Goal: Task Accomplishment & Management: Complete application form

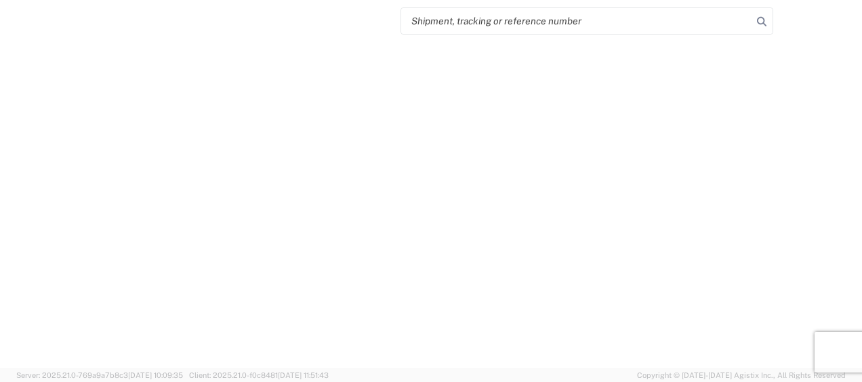
select select "FULL"
select select "LBS"
select select "IN"
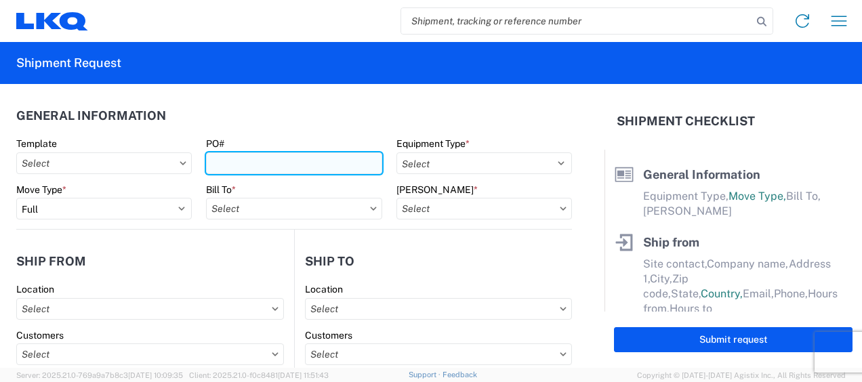
click at [279, 170] on input "PO#" at bounding box center [293, 163] width 175 height 22
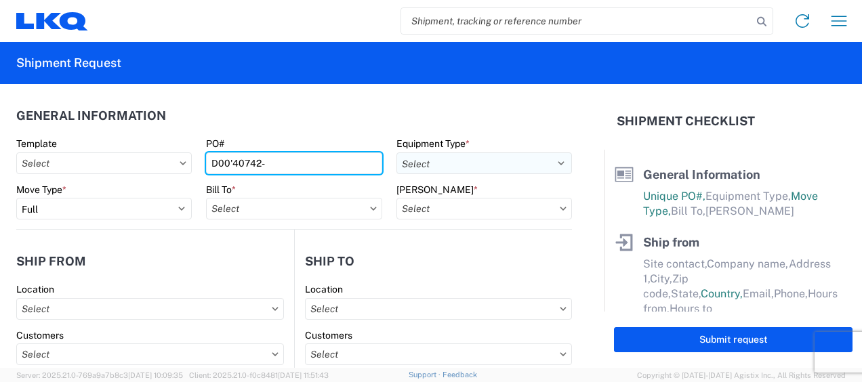
type input "D00'40742-"
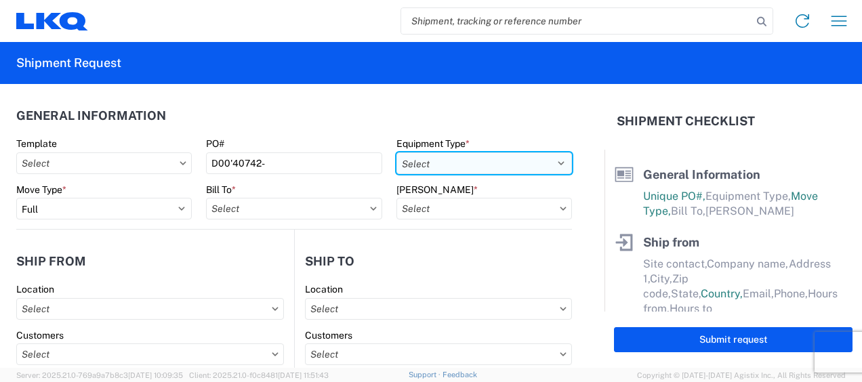
click at [416, 167] on select "Select 53’ Dry Van Flatbed Dropdeck (van) Lowboy (flatbed) Rail" at bounding box center [483, 163] width 175 height 22
click at [396, 152] on select "Select 53’ Dry Van Flatbed Dropdeck (van) Lowboy (flatbed) Rail" at bounding box center [483, 163] width 175 height 22
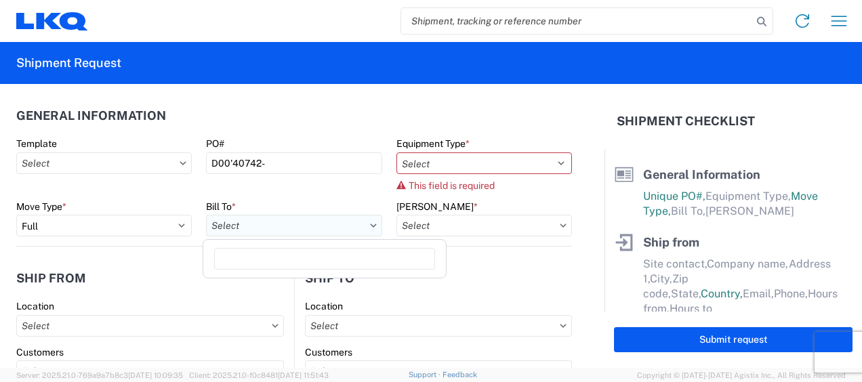
click at [306, 216] on input "text" at bounding box center [293, 226] width 175 height 22
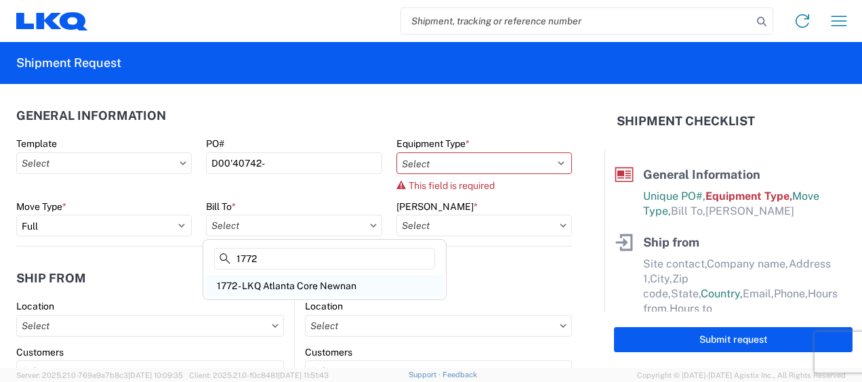
type input "1772"
click at [354, 276] on div "1772 - LKQ Atlanta Core Newnan" at bounding box center [324, 286] width 237 height 22
type input "1772 - LKQ Atlanta Core Newnan"
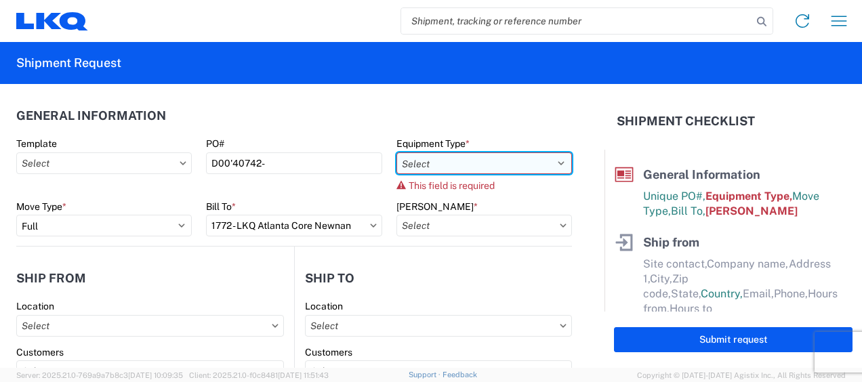
click at [413, 171] on select "Select 53’ Dry Van Flatbed Dropdeck (van) Lowboy (flatbed) Rail" at bounding box center [483, 163] width 175 height 22
select select "STDV"
click at [396, 152] on select "Select 53’ Dry Van Flatbed Dropdeck (van) Lowboy (flatbed) Rail" at bounding box center [483, 163] width 175 height 22
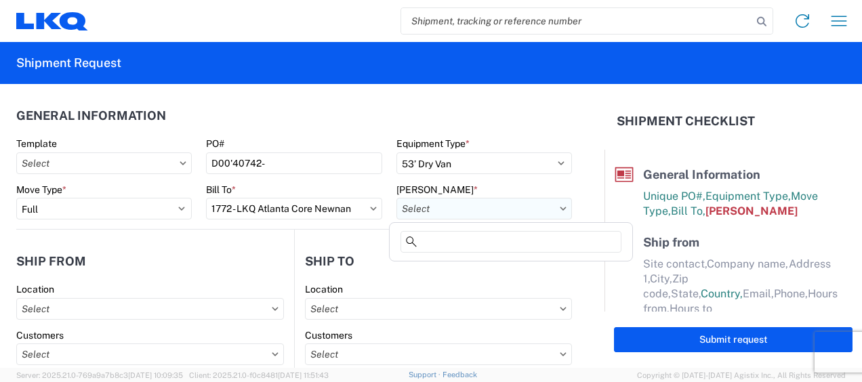
click at [415, 211] on input "text" at bounding box center [483, 209] width 175 height 22
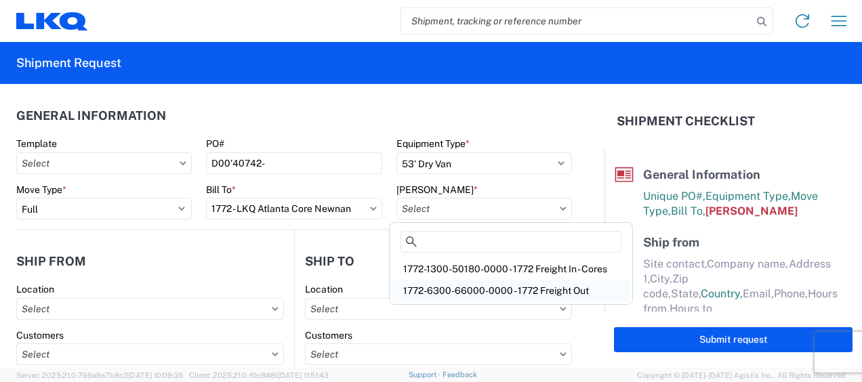
click at [447, 289] on div "1772-6300-66000-0000 - 1772 Freight Out" at bounding box center [510, 291] width 237 height 22
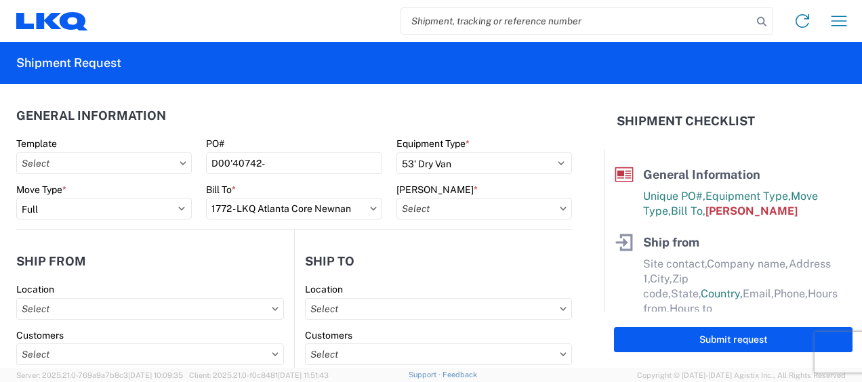
type input "1772-6300-66000-0000 - 1772 Freight Out"
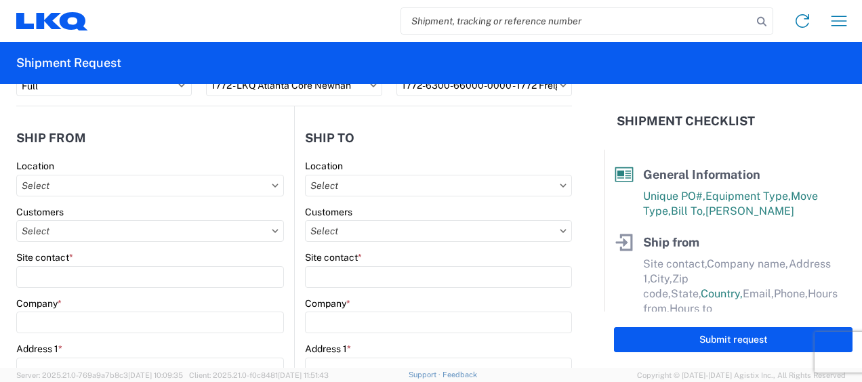
scroll to position [136, 0]
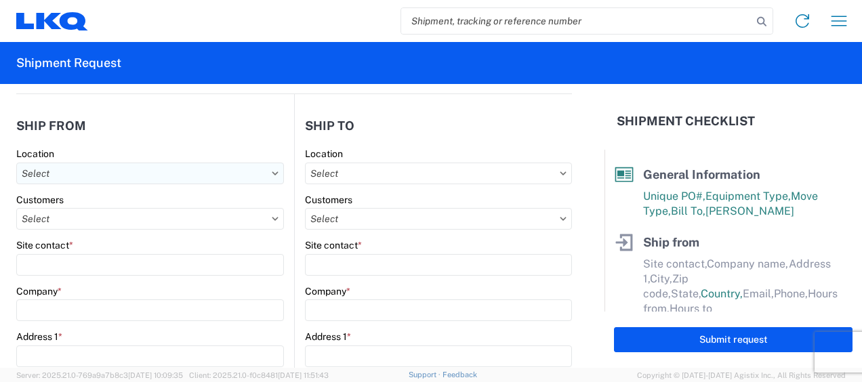
click at [234, 177] on input "text" at bounding box center [150, 174] width 268 height 22
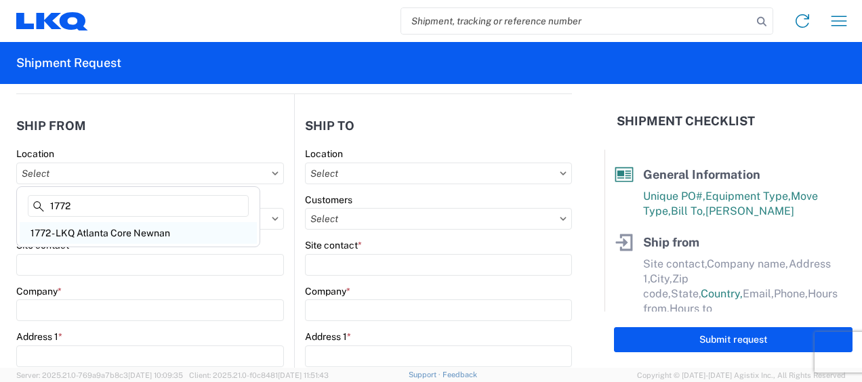
type input "1772"
click at [176, 226] on div "1772 - LKQ Atlanta Core Newnan" at bounding box center [138, 233] width 237 height 22
type input "1772 - LKQ Atlanta Core Newnan"
type input "LKQ Corporation"
type input "[STREET_ADDRESS]"
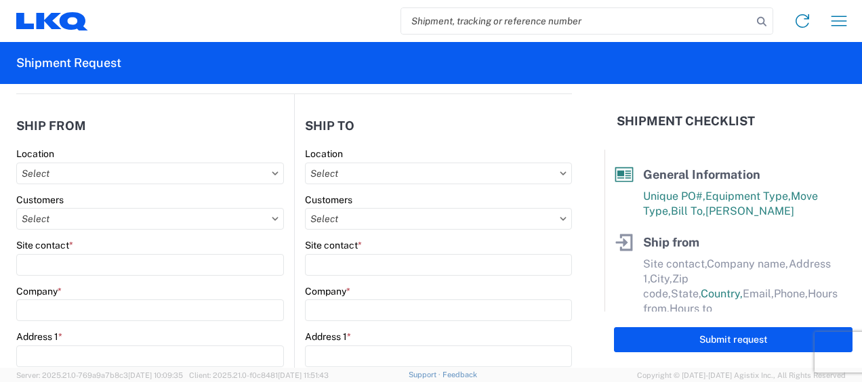
type input "Newnan"
type input "30265"
select select "GA"
select select "US"
type input "[PHONE_NUMBER]"
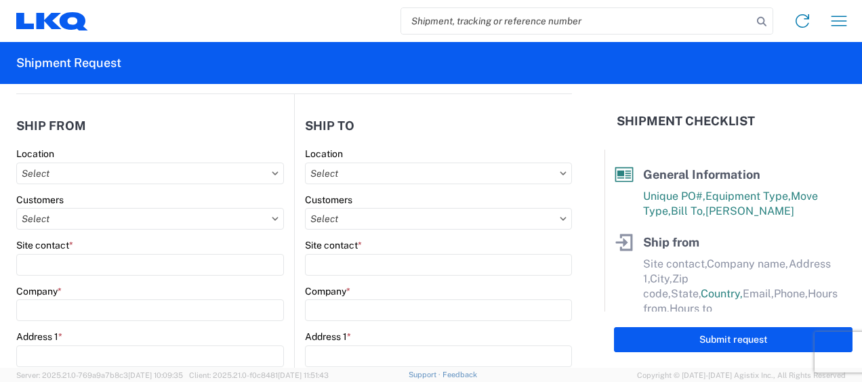
type input "06:00"
type input "14:30"
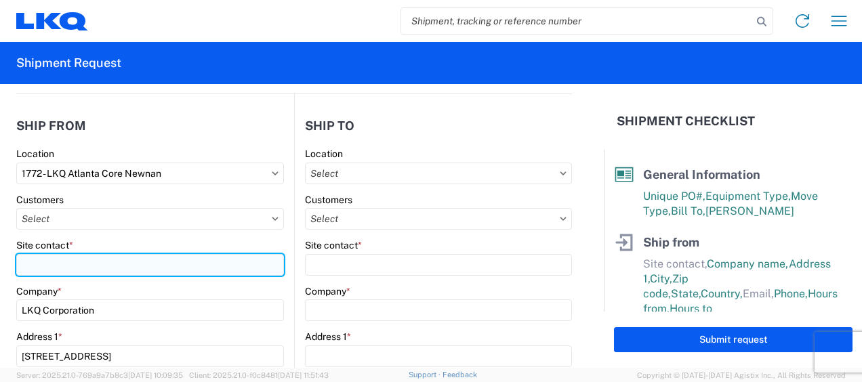
click at [148, 266] on input "Site contact *" at bounding box center [150, 265] width 268 height 22
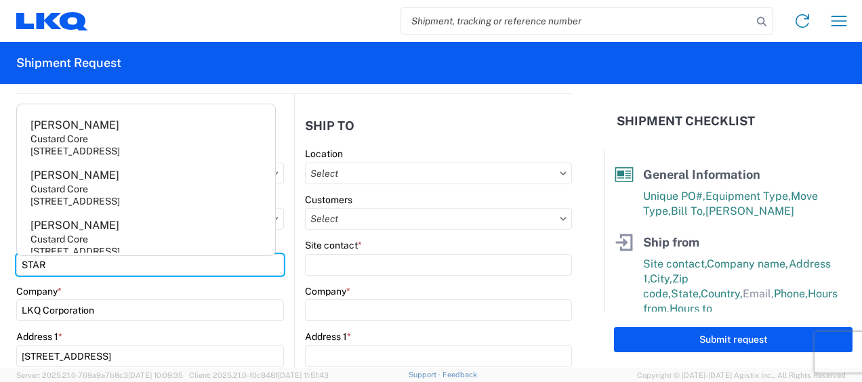
type input "STAR"
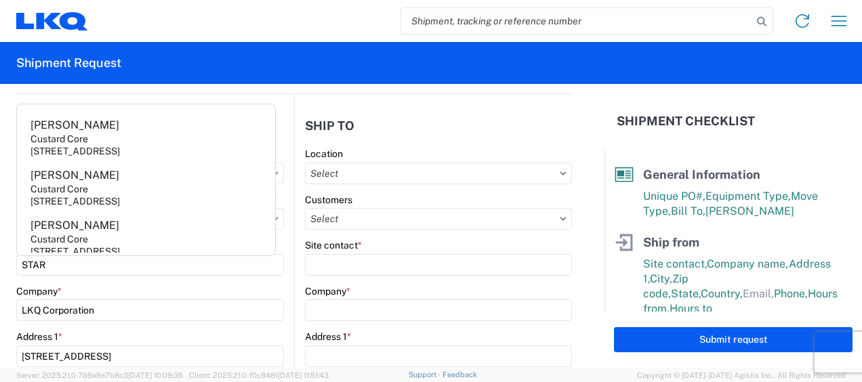
click at [310, 129] on h2 "Ship to" at bounding box center [329, 126] width 49 height 14
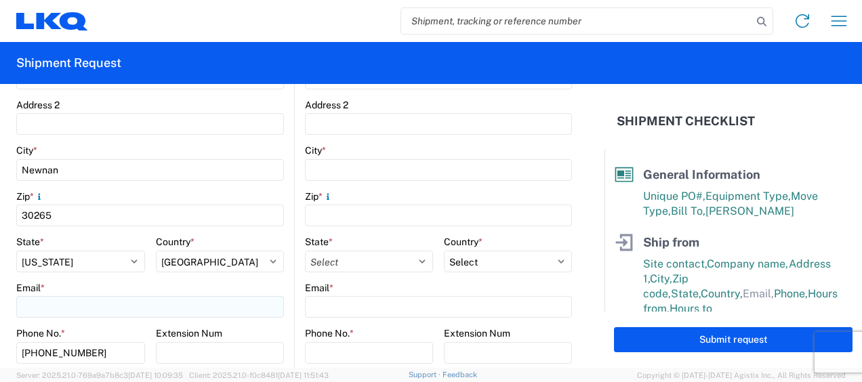
scroll to position [542, 0]
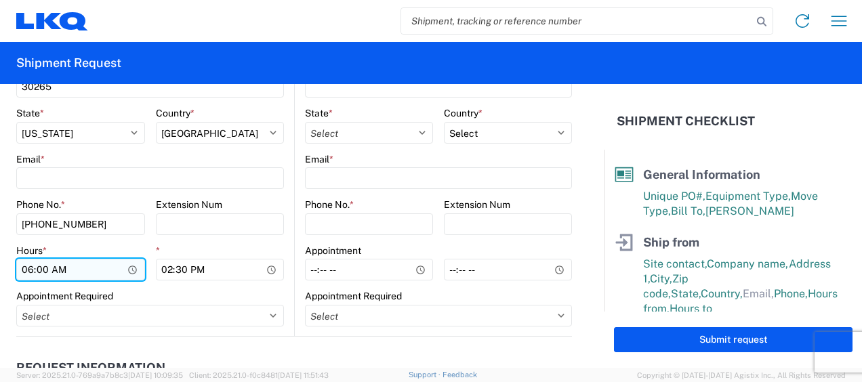
click at [30, 272] on input "06:00" at bounding box center [80, 270] width 129 height 22
type input "07:00"
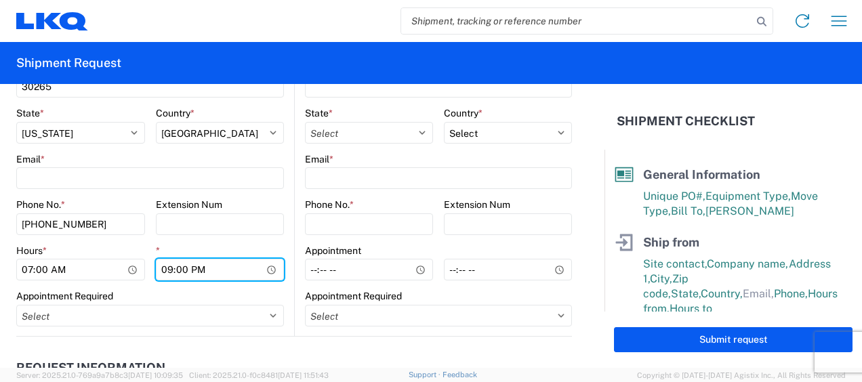
type input "09:00"
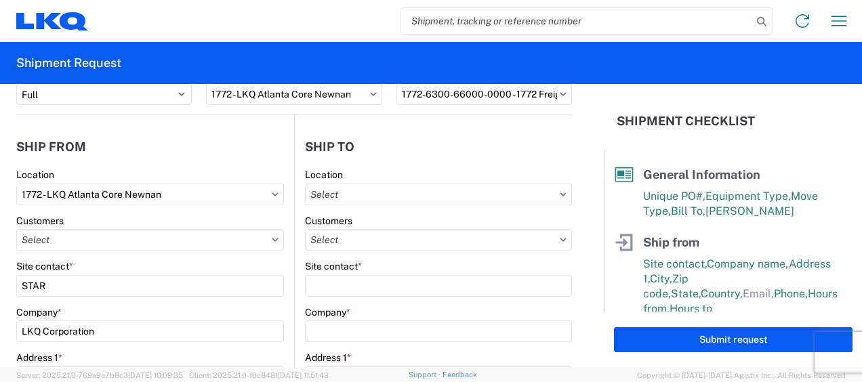
scroll to position [136, 0]
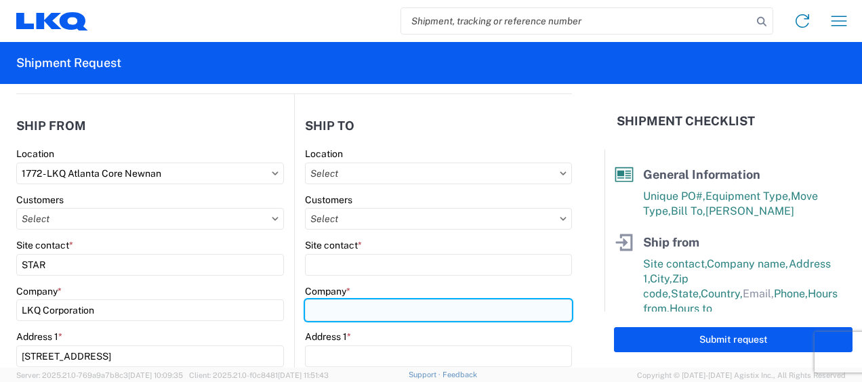
click at [368, 304] on input "Company *" at bounding box center [438, 310] width 267 height 22
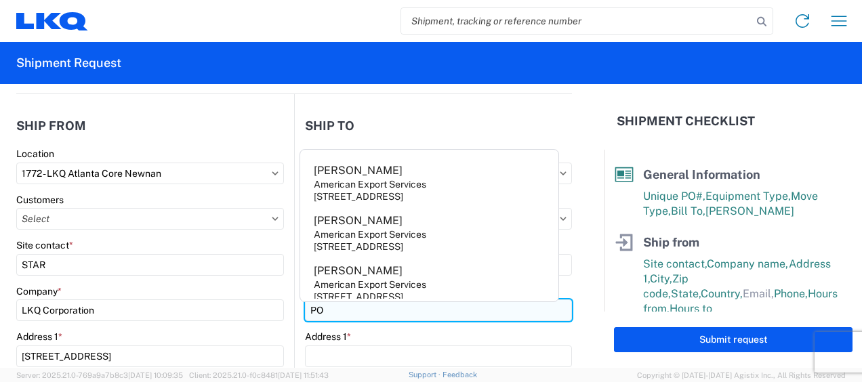
type input "POWERTRAIN TECHNOLOGIES"
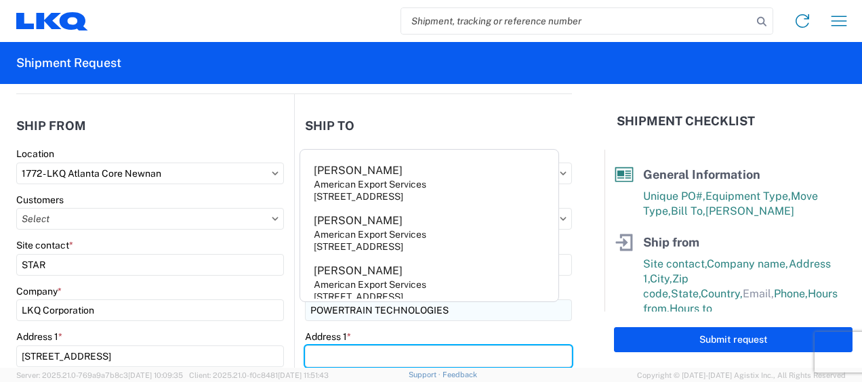
type input "[STREET_ADDRESS][PERSON_NAME]"
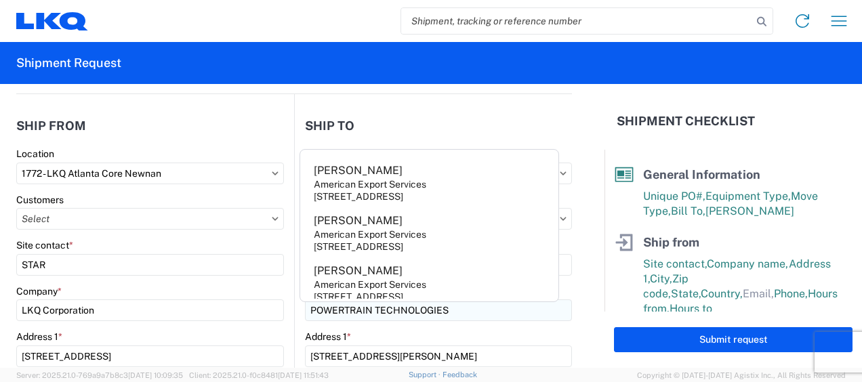
type input "#201"
type input "[GEOGRAPHIC_DATA]"
type input "76140"
select select "[GEOGRAPHIC_DATA]"
type input "[PERSON_NAME]"
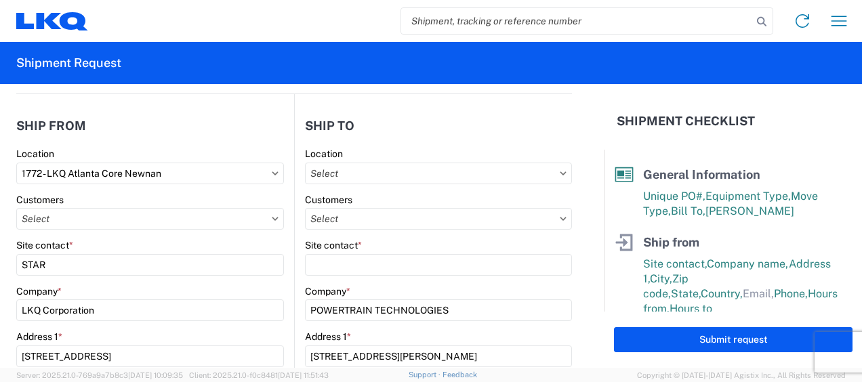
click at [409, 112] on header "Ship to" at bounding box center [433, 125] width 277 height 30
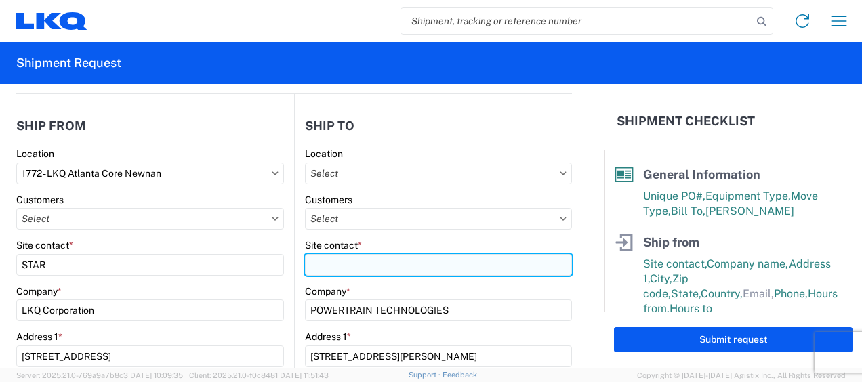
click at [381, 264] on input "Site contact *" at bounding box center [438, 265] width 267 height 22
type input "POWETRAIN"
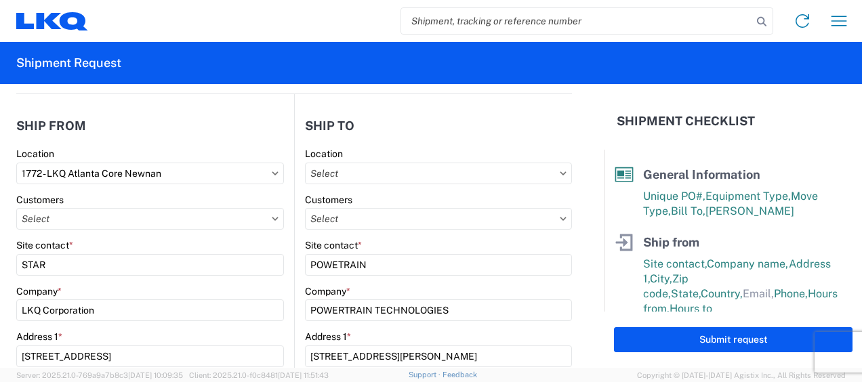
click at [520, 132] on header "Ship to" at bounding box center [433, 125] width 277 height 30
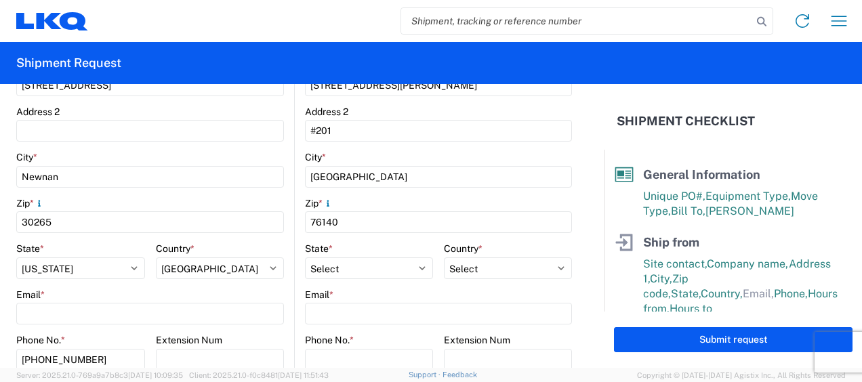
scroll to position [474, 0]
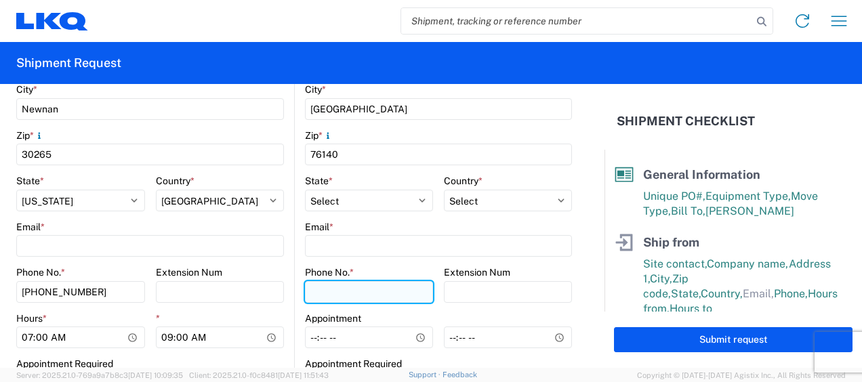
click at [347, 295] on input "Phone No. *" at bounding box center [369, 292] width 128 height 22
type input "6788549960"
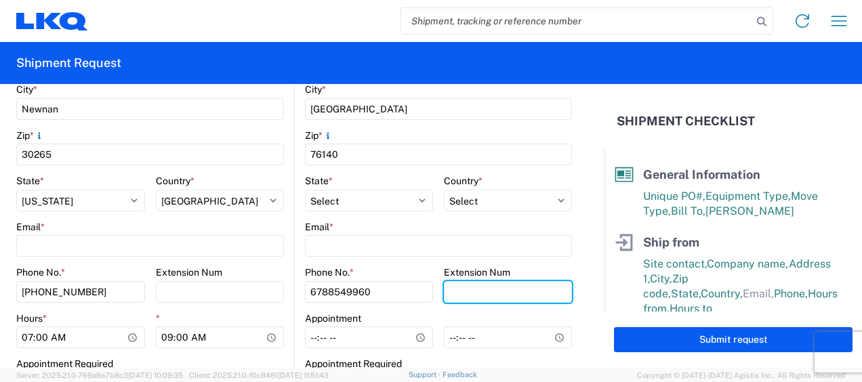
scroll to position [542, 0]
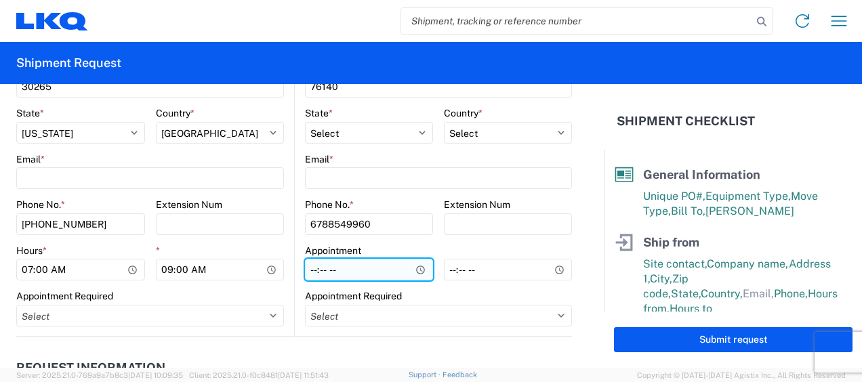
click at [306, 275] on input "Hours *" at bounding box center [369, 270] width 128 height 22
type input "07:00"
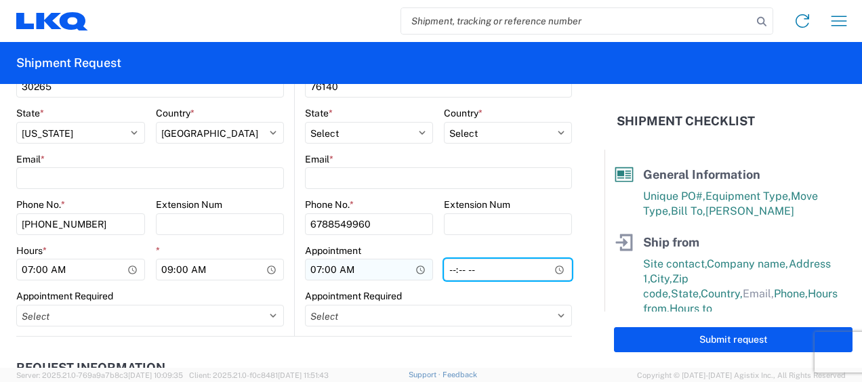
type input "14:00"
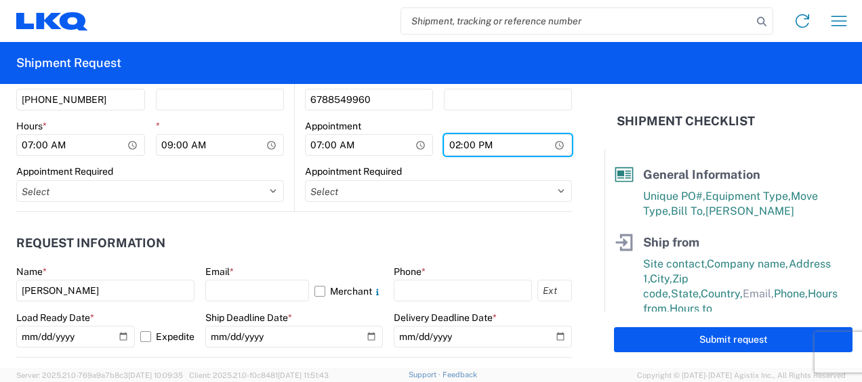
scroll to position [745, 0]
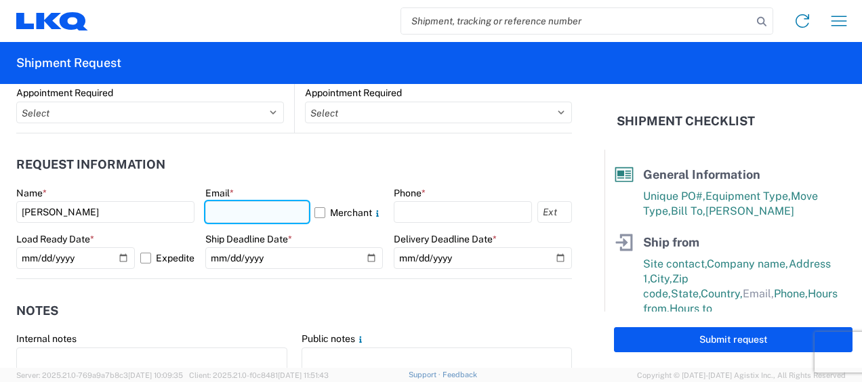
click at [240, 213] on input "text" at bounding box center [257, 212] width 104 height 22
type input "[EMAIL_ADDRESS][DOMAIN_NAME]"
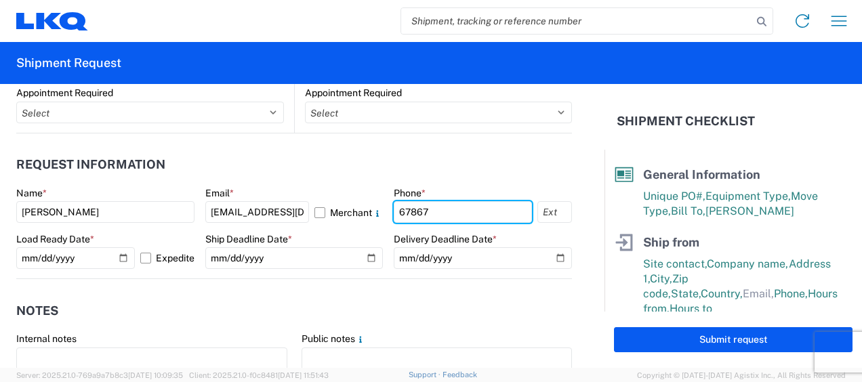
type input "6786759291"
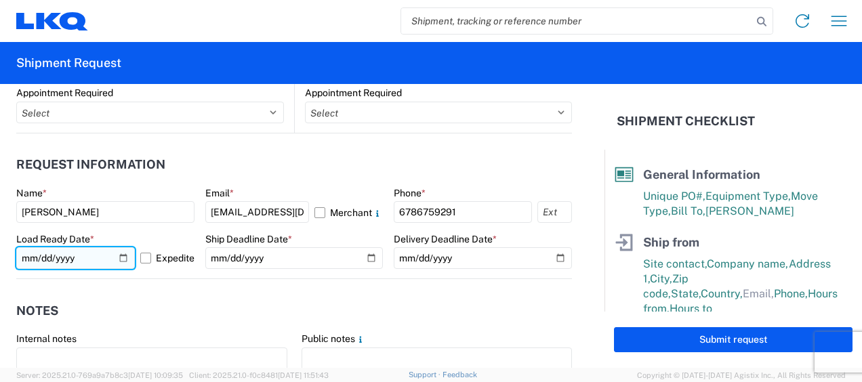
click at [38, 257] on input "[DATE]" at bounding box center [75, 258] width 119 height 22
type input "[DATE]"
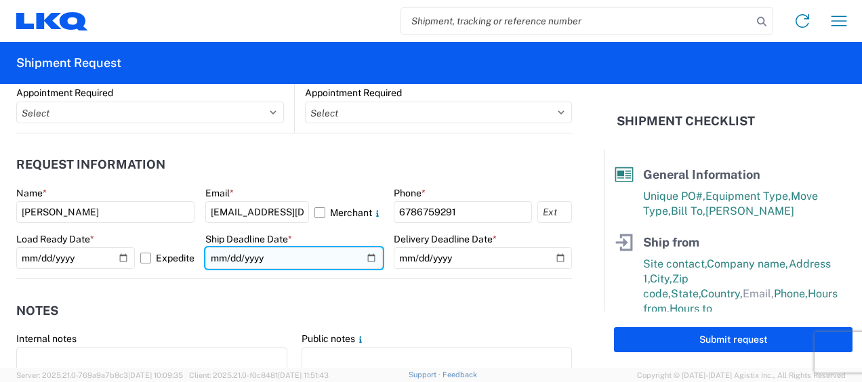
click at [224, 256] on input "date" at bounding box center [294, 258] width 178 height 22
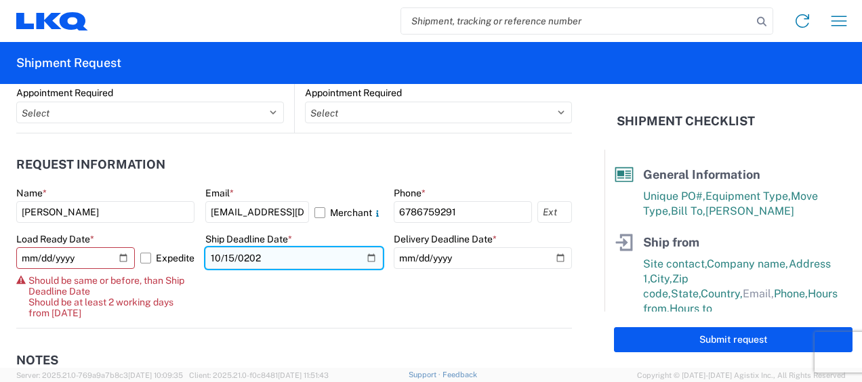
type input "[DATE]"
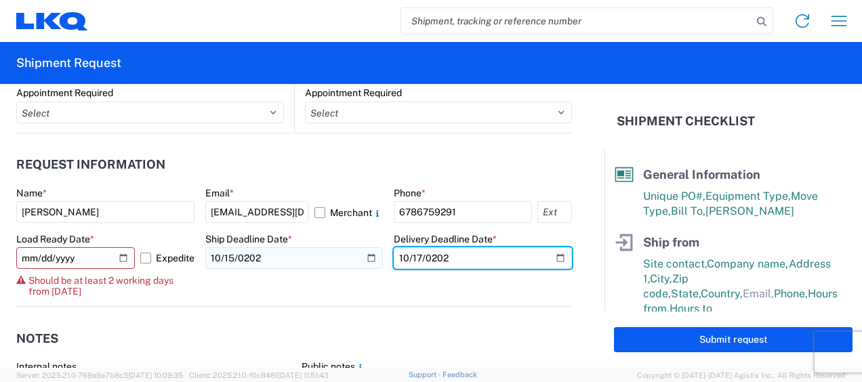
type input "[DATE]"
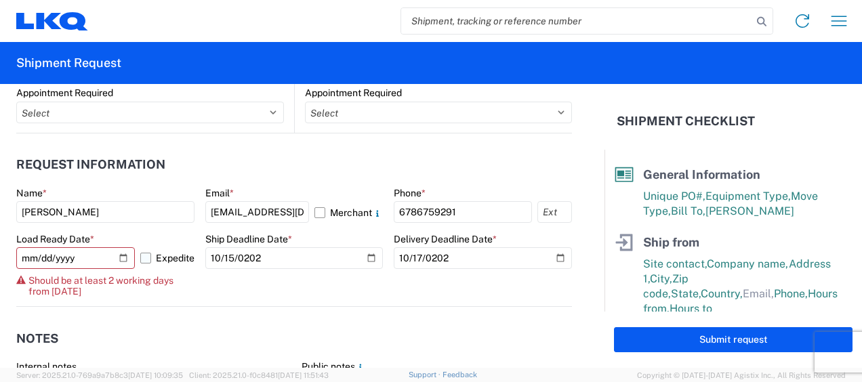
click at [150, 257] on label "Expedite" at bounding box center [167, 258] width 54 height 22
click at [0, 0] on input "Expedite" at bounding box center [0, 0] width 0 height 0
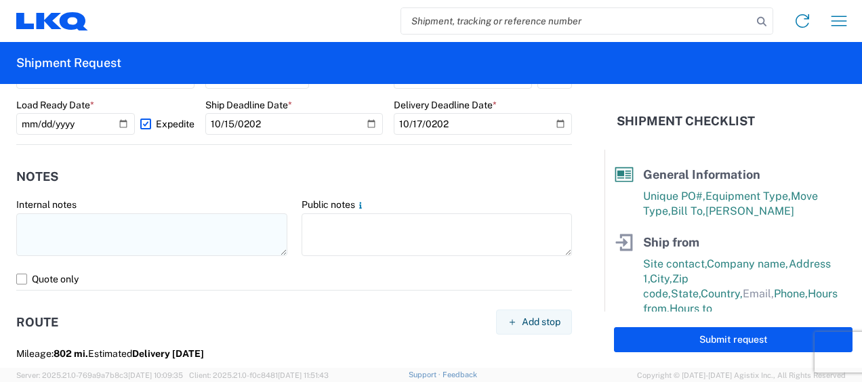
scroll to position [881, 0]
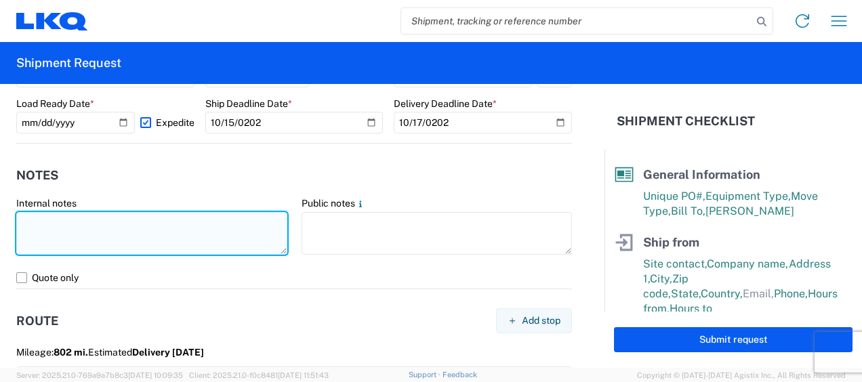
click at [148, 233] on textarea at bounding box center [151, 233] width 271 height 43
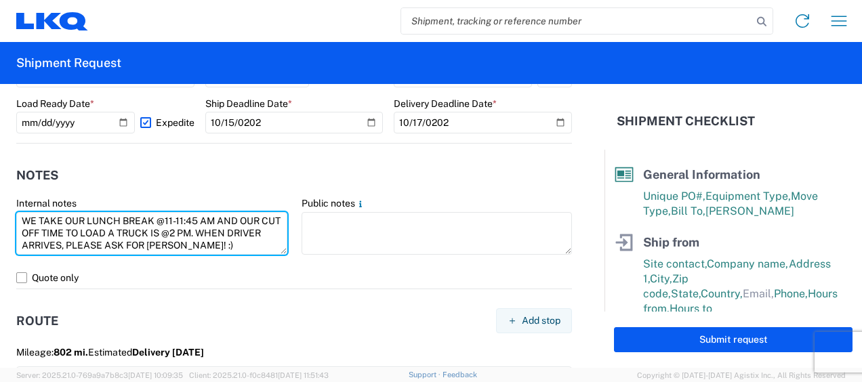
type textarea "WE TAKE OUR LUNCH BREAK @11-11:45 AM AND OUR CUT OFF TIME TO LOAD A TRUCK IS @2…"
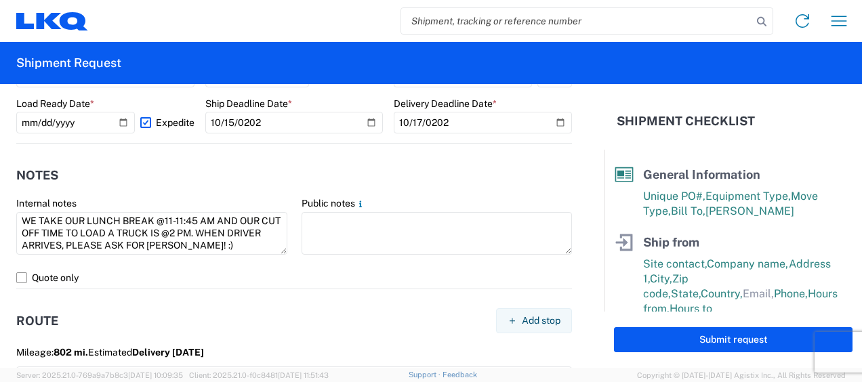
click at [247, 171] on header "Notes" at bounding box center [294, 175] width 556 height 30
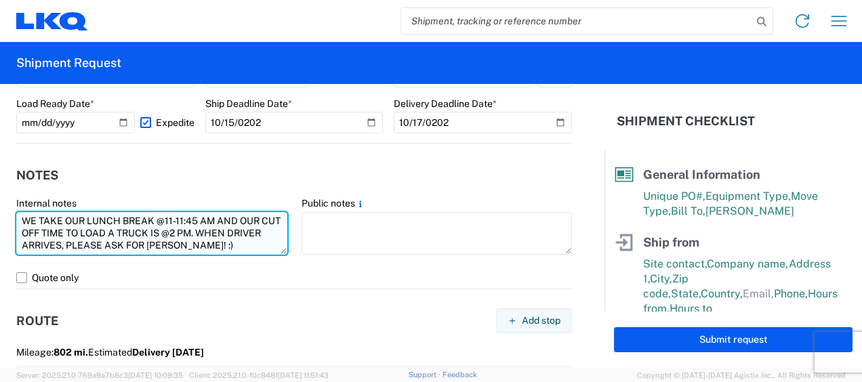
drag, startPoint x: 27, startPoint y: 221, endPoint x: 264, endPoint y: 245, distance: 237.7
click at [264, 245] on textarea "WE TAKE OUR LUNCH BREAK @11-11:45 AM AND OUR CUT OFF TIME TO LOAD A TRUCK IS @2…" at bounding box center [151, 233] width 271 height 43
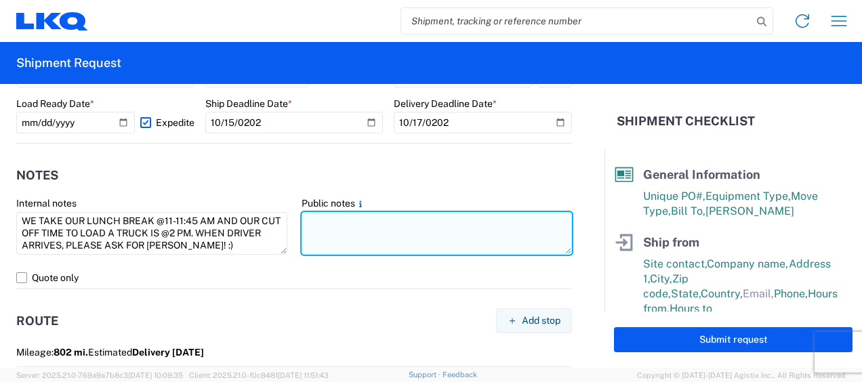
click at [331, 229] on textarea at bounding box center [436, 233] width 271 height 43
paste textarea "E TAKE OUR LUNCH BREAK @11-11:45 AM AND OUR CUT OFF TIME TO LOAD A TRUCK IS @2 …"
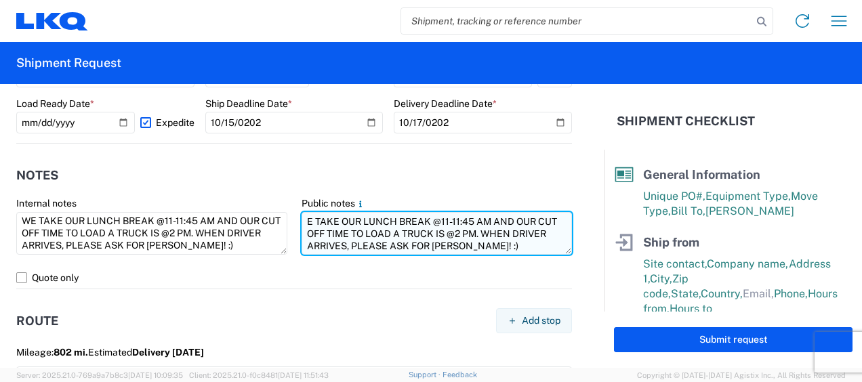
click at [301, 220] on textarea "E TAKE OUR LUNCH BREAK @11-11:45 AM AND OUR CUT OFF TIME TO LOAD A TRUCK IS @2 …" at bounding box center [436, 233] width 271 height 43
type textarea "WE TAKE OUR LUNCH BREAK @11-11:45 AM AND OUR CUT OFF TIME TO LOAD A TRUCK IS @2…"
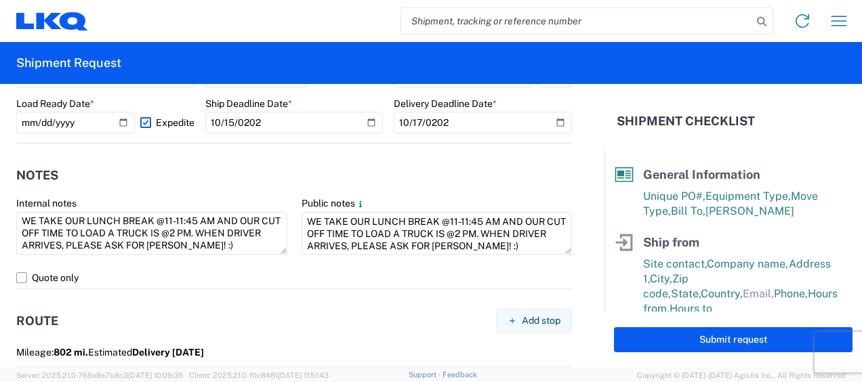
click at [419, 182] on header "Notes" at bounding box center [294, 175] width 556 height 30
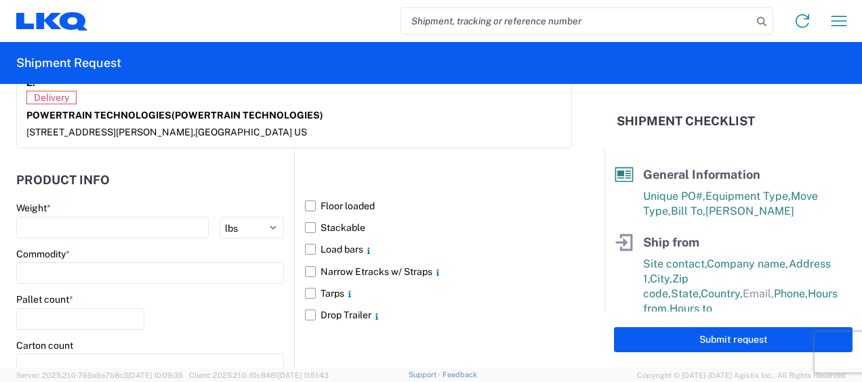
scroll to position [1287, 0]
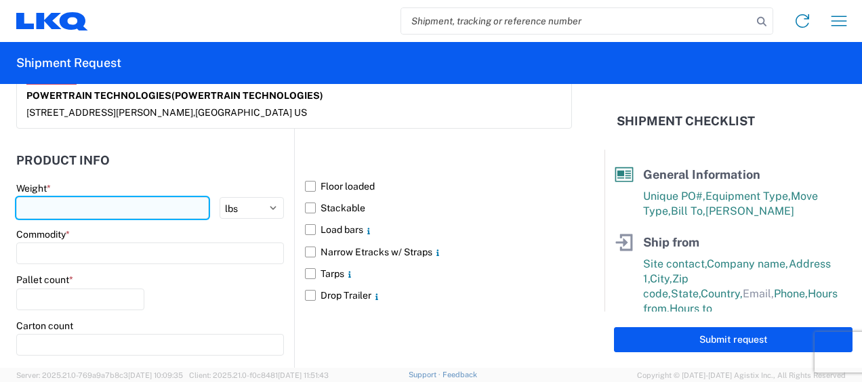
click at [45, 201] on input "number" at bounding box center [112, 208] width 192 height 22
type input "15439"
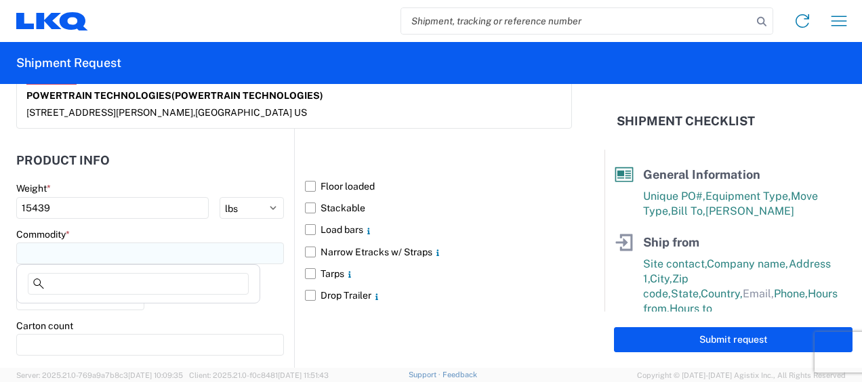
click at [76, 253] on input at bounding box center [150, 254] width 268 height 22
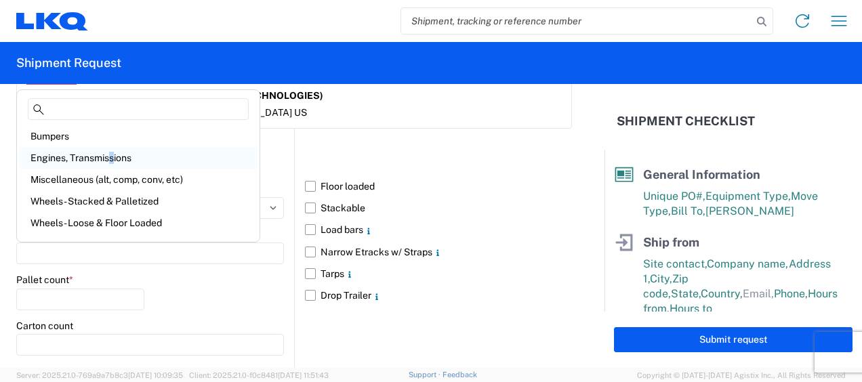
click at [111, 153] on div "Engines, Transmissions" at bounding box center [138, 158] width 237 height 22
type input "Engines, Transmissions"
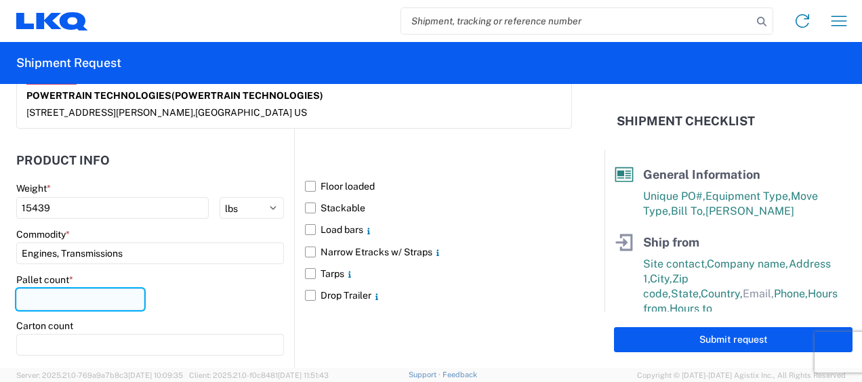
click at [87, 298] on input "number" at bounding box center [80, 300] width 128 height 22
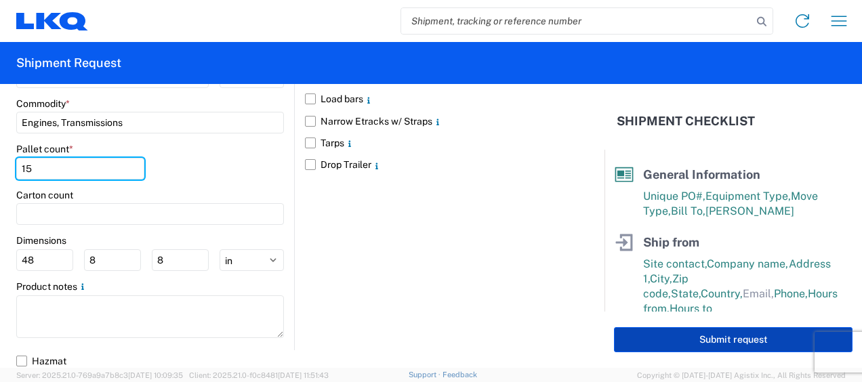
type input "15"
click at [653, 342] on button "Submit request" at bounding box center [733, 339] width 238 height 25
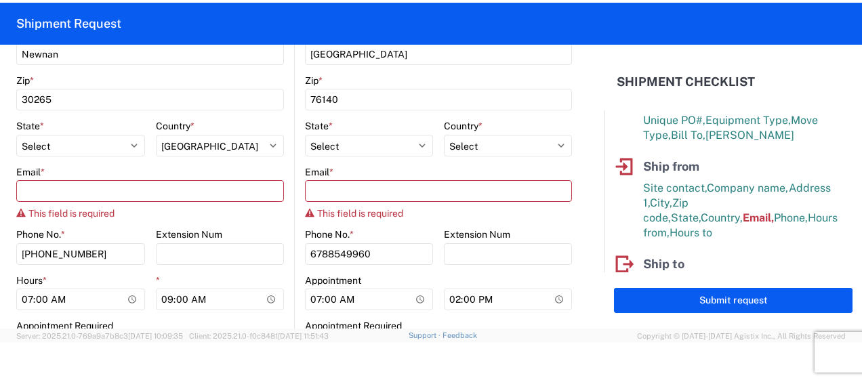
scroll to position [486, 0]
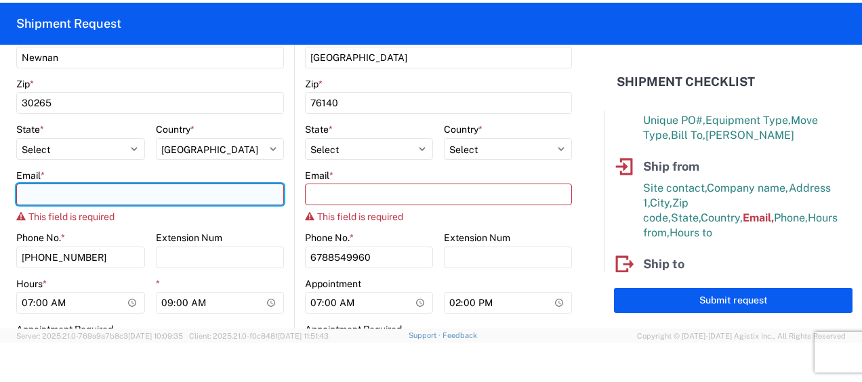
click at [117, 199] on input "Email *" at bounding box center [150, 195] width 268 height 22
type input "[EMAIL_ADDRESS][DOMAIN_NAME]"
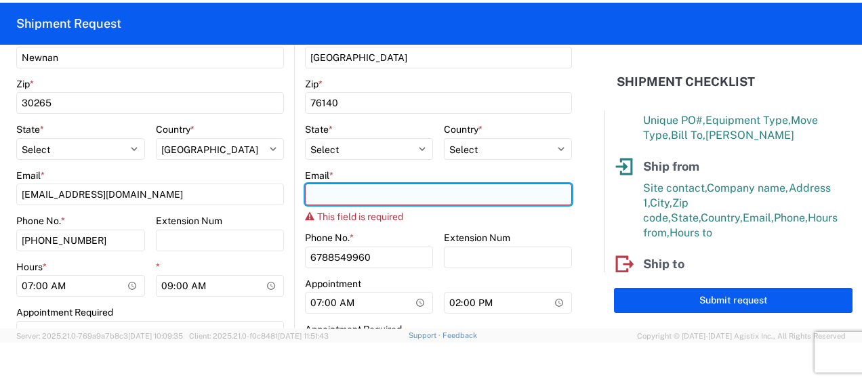
click at [375, 198] on input "Email *" at bounding box center [438, 195] width 267 height 22
type input "R"
paste input "[EMAIL_ADDRESS][DOMAIN_NAME]"
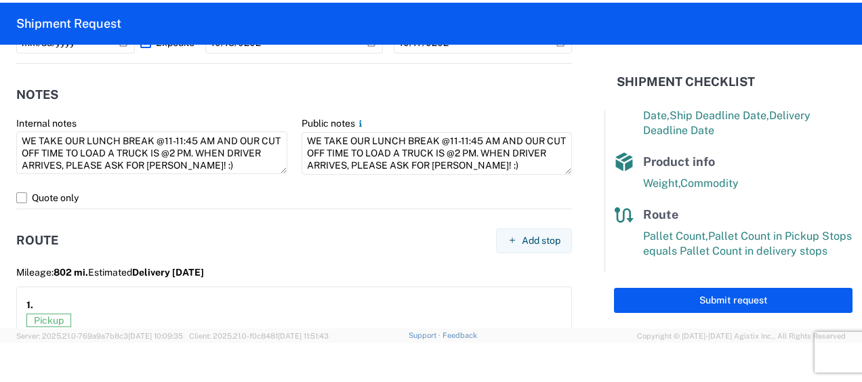
scroll to position [825, 0]
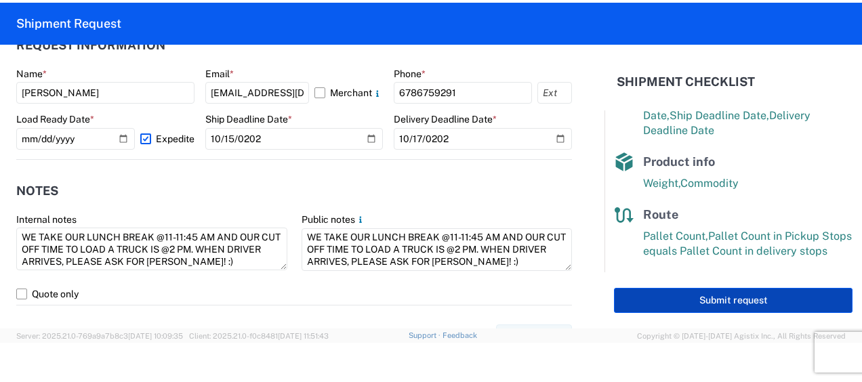
type input "[EMAIL_ADDRESS][DOMAIN_NAME]"
click at [642, 301] on button "Submit request" at bounding box center [733, 300] width 238 height 25
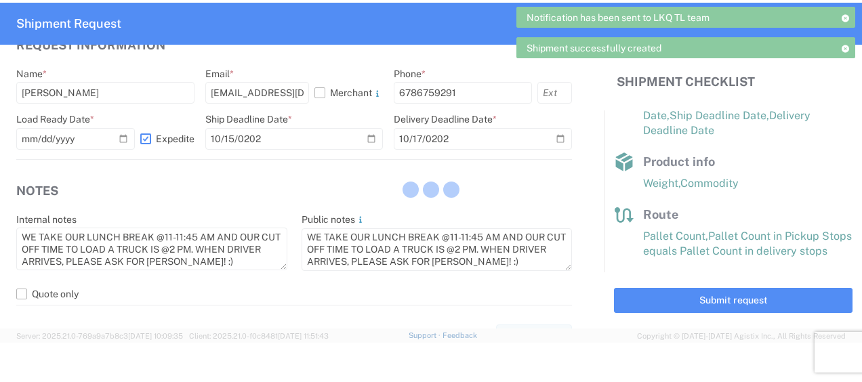
scroll to position [292, 0]
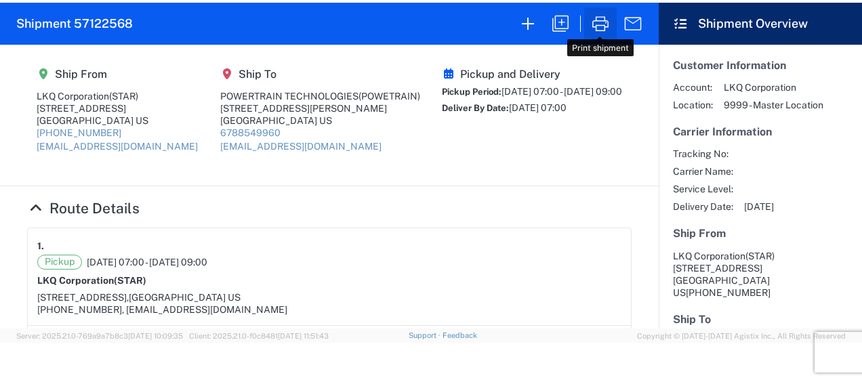
click at [604, 17] on icon "button" at bounding box center [600, 23] width 16 height 15
